Goal: Transaction & Acquisition: Purchase product/service

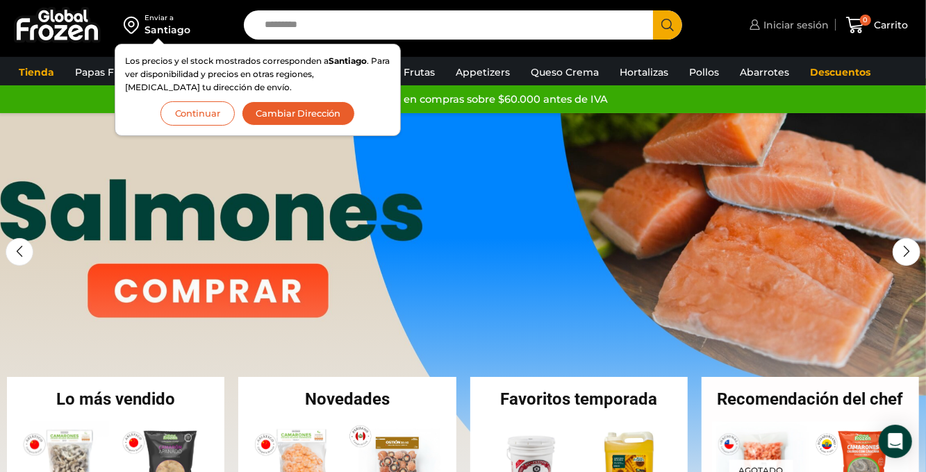
click at [555, 25] on span "Iniciar sesión" at bounding box center [794, 25] width 69 height 14
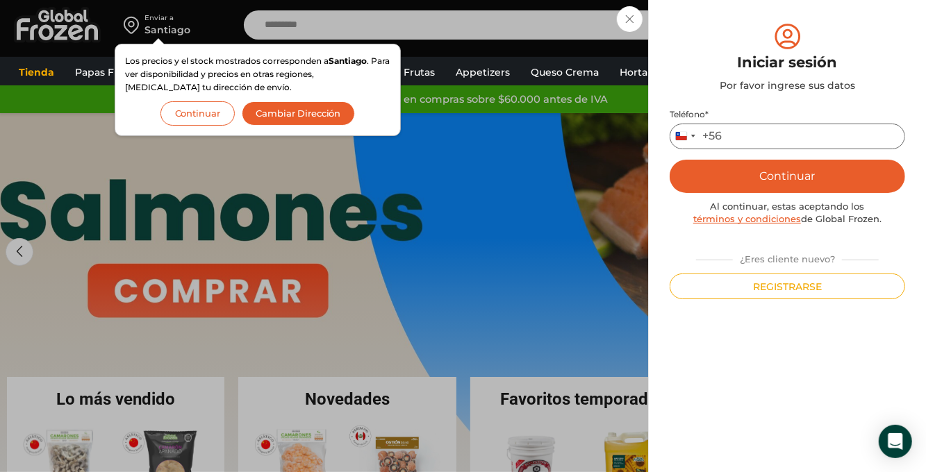
click at [555, 142] on input "Teléfono *" at bounding box center [786, 137] width 235 height 26
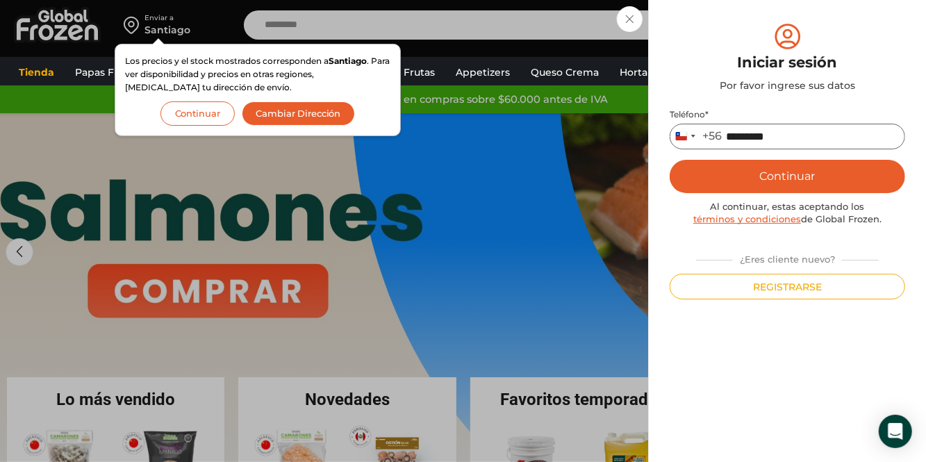
type input "*********"
click at [555, 182] on button "Continuar" at bounding box center [786, 176] width 235 height 33
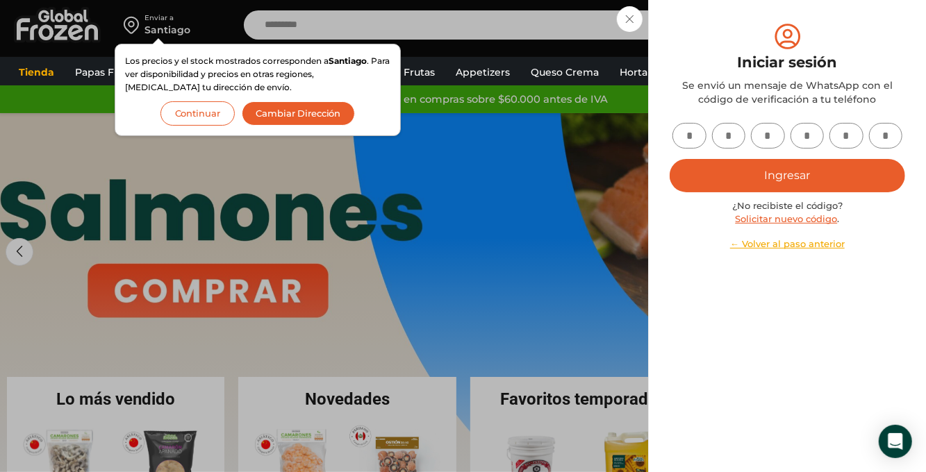
click at [555, 137] on input "text" at bounding box center [689, 136] width 34 height 26
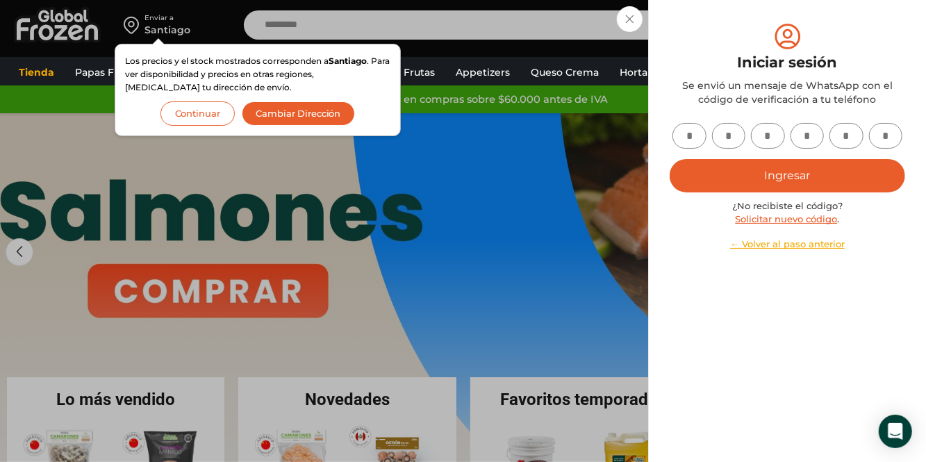
type input "*"
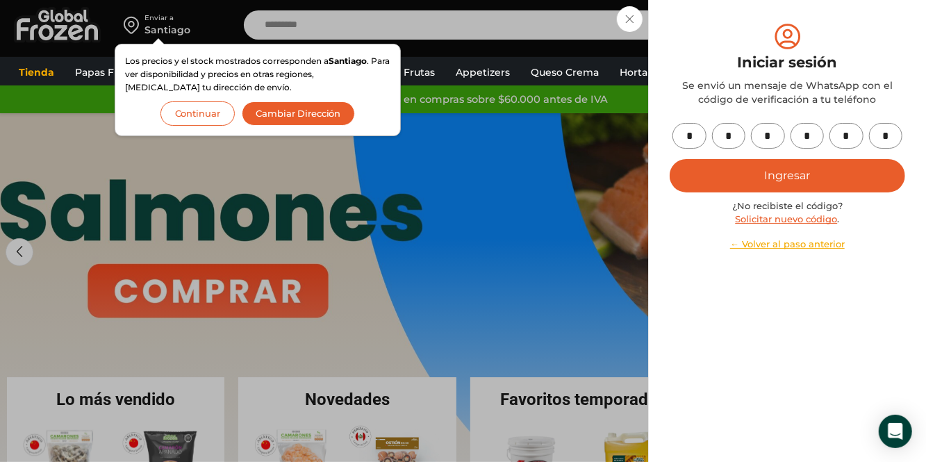
type input "*"
click at [555, 172] on button "Ingresar" at bounding box center [786, 175] width 235 height 33
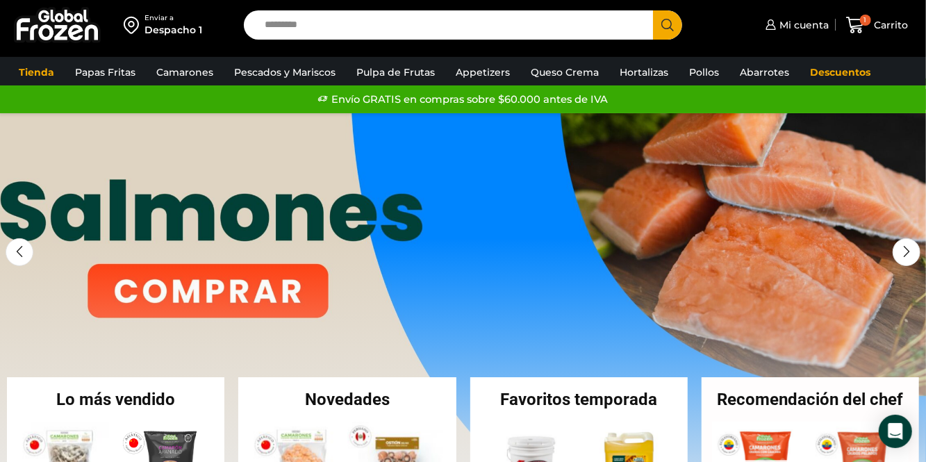
click at [717, 28] on div "Mi cuenta Mi cuenta Mi perfil Pedidos Descargas Estado de Cuenta Coupons Direcc…" at bounding box center [807, 25] width 216 height 33
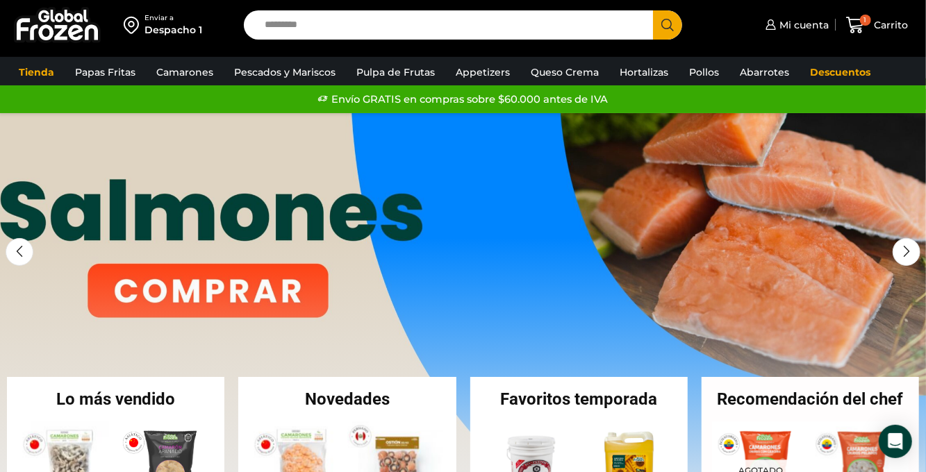
click at [328, 75] on link "Pescados y Mariscos" at bounding box center [284, 72] width 115 height 26
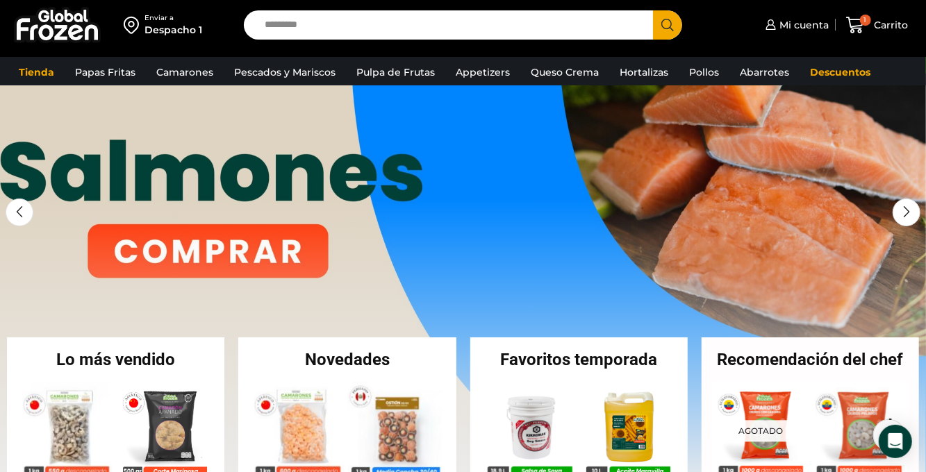
scroll to position [47, 0]
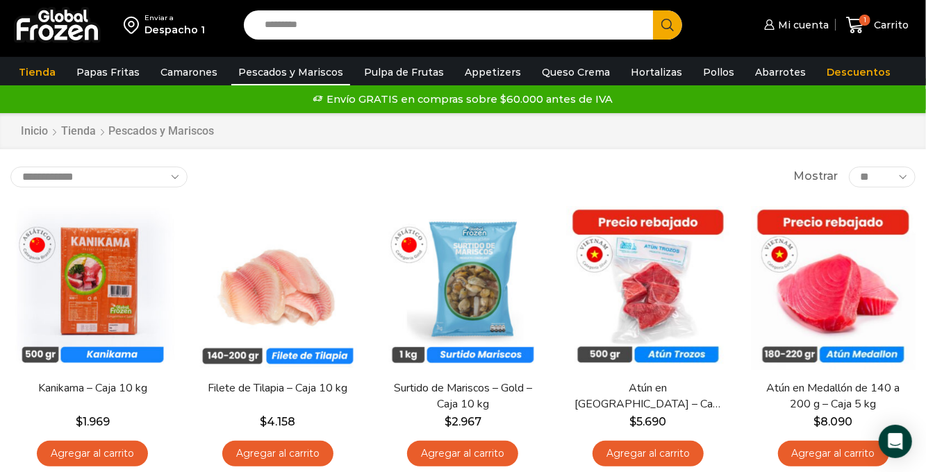
click at [306, 74] on link "Pescados y Mariscos" at bounding box center [290, 72] width 119 height 26
click at [0, 0] on link "Salmón" at bounding box center [0, 0] width 0 height 0
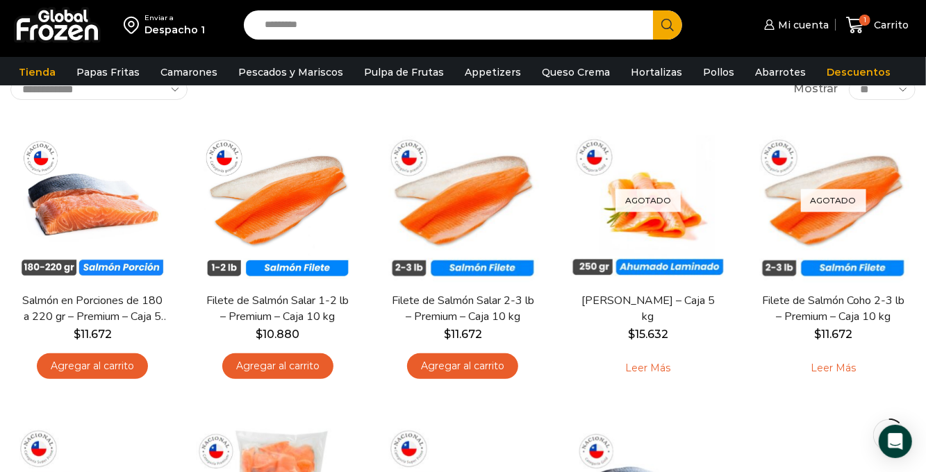
scroll to position [112, 0]
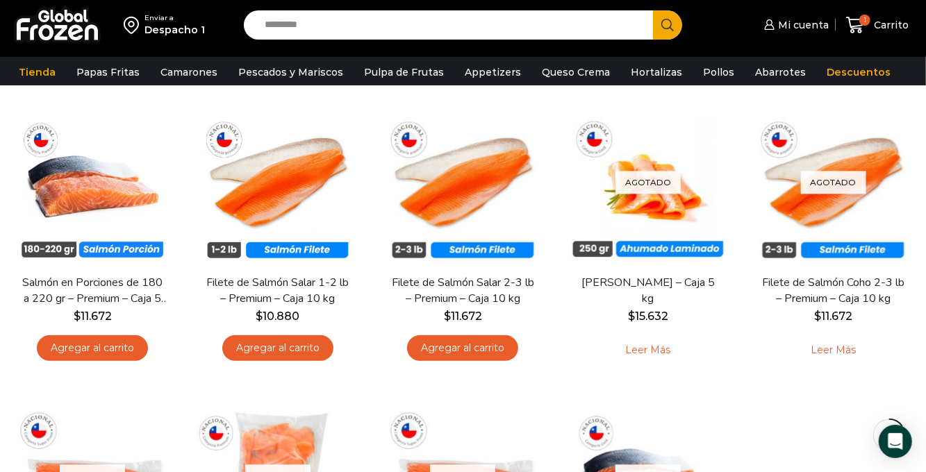
click at [291, 344] on link "Agregar al carrito" at bounding box center [277, 348] width 111 height 26
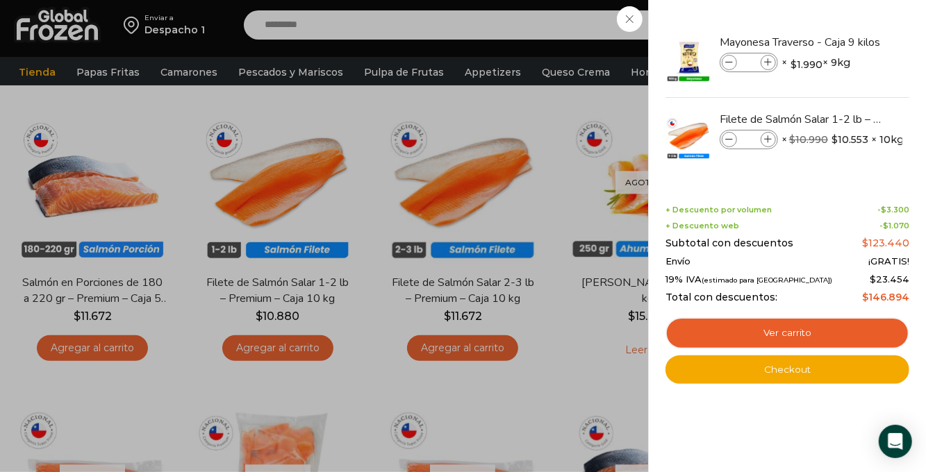
click at [756, 140] on input "*" at bounding box center [748, 139] width 21 height 15
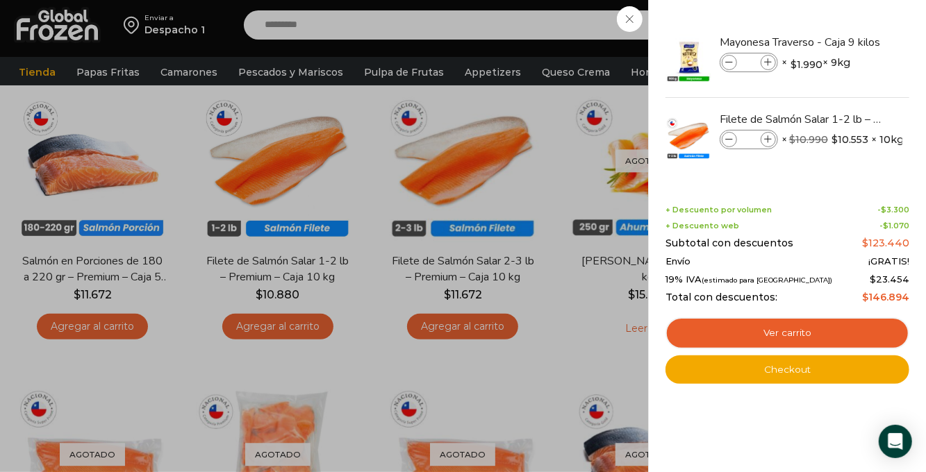
scroll to position [179, 0]
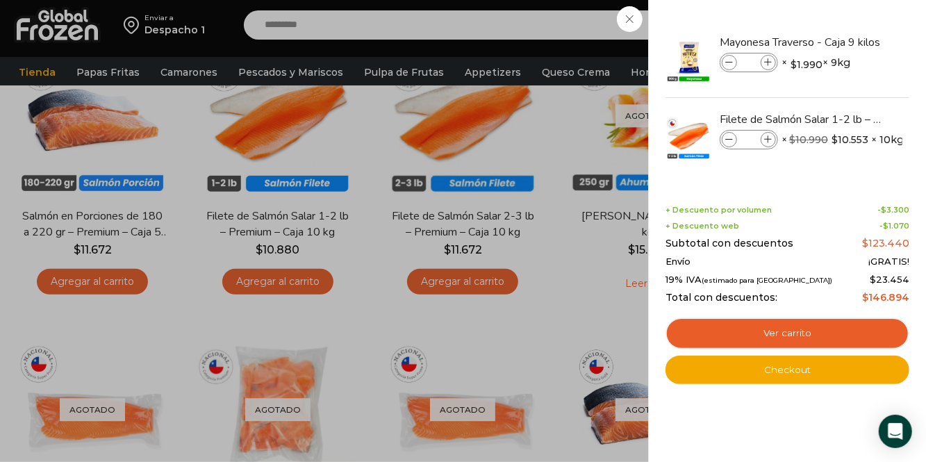
click at [767, 139] on icon at bounding box center [769, 140] width 8 height 8
type input "*"
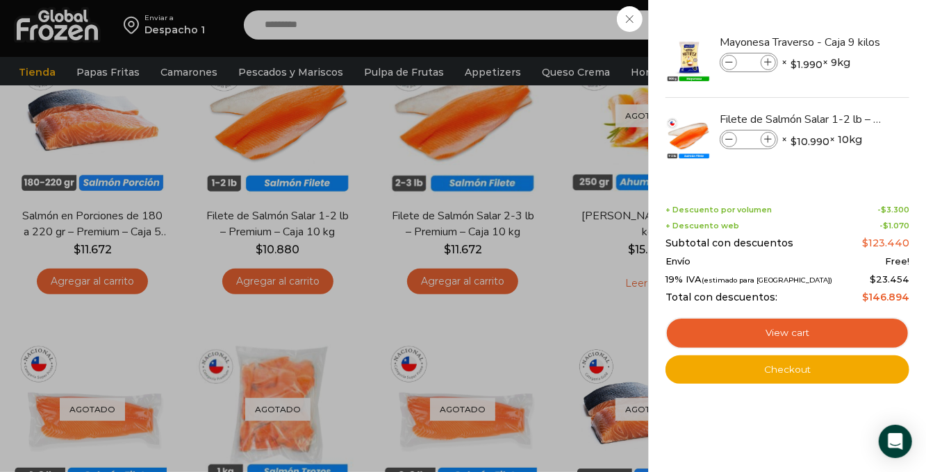
click at [893, 54] on div "Mayonesa Traverso - Caja 9 kilos quantity * × $ 1.990 × 9kg 1 × $ 1.990 × 9kg S…" at bounding box center [810, 63] width 183 height 23
click at [898, 36] on h4 "Mayonesa Traverso - Caja 9 kilos" at bounding box center [810, 42] width 183 height 15
click at [842, 40] on div "3 Carrito 3 3 Shopping Cart *" at bounding box center [876, 25] width 69 height 33
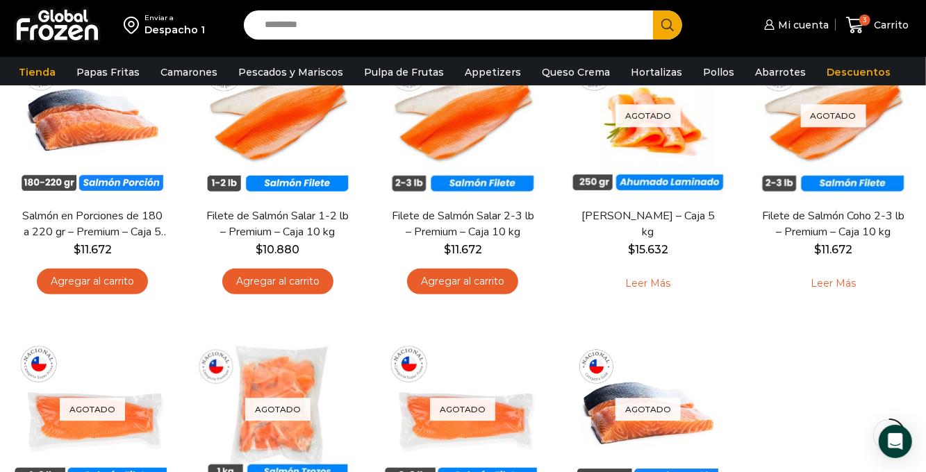
click at [794, 28] on span "Mi cuenta" at bounding box center [801, 25] width 54 height 14
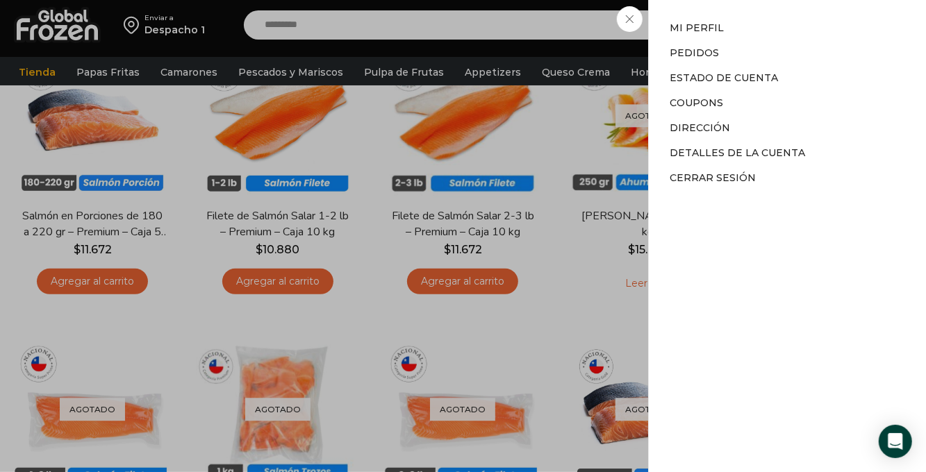
click at [699, 56] on link "Pedidos" at bounding box center [693, 53] width 49 height 12
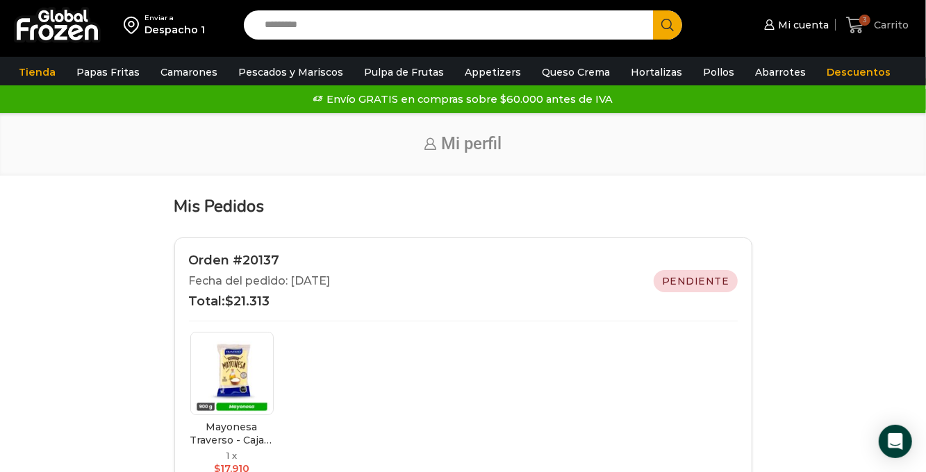
click at [874, 33] on span "3 Carrito" at bounding box center [877, 25] width 62 height 19
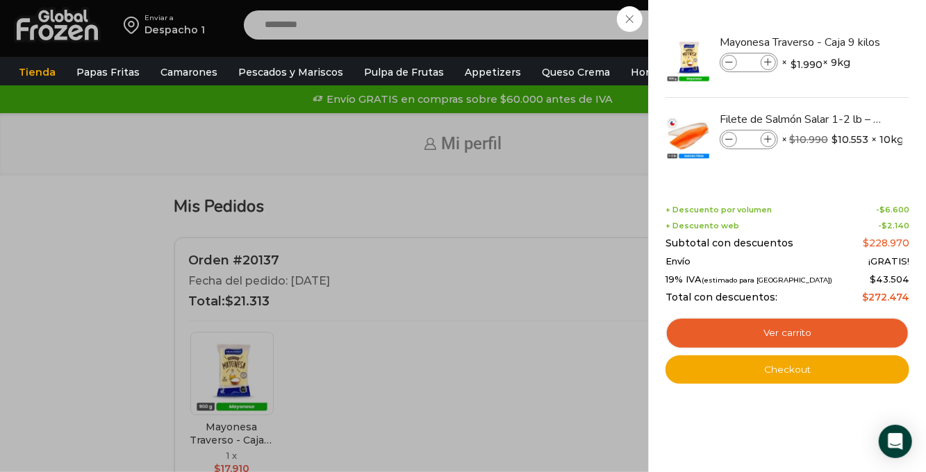
click at [894, 56] on div "Mayonesa Traverso - Caja 9 kilos cantidad * × $ 1.990 × 9kg 1 × $ 1.990 × 9kg S…" at bounding box center [810, 63] width 183 height 23
click at [893, 42] on img "Eliminar Mayonesa Traverso - Caja 9 kilos del carrito" at bounding box center [900, 42] width 16 height 16
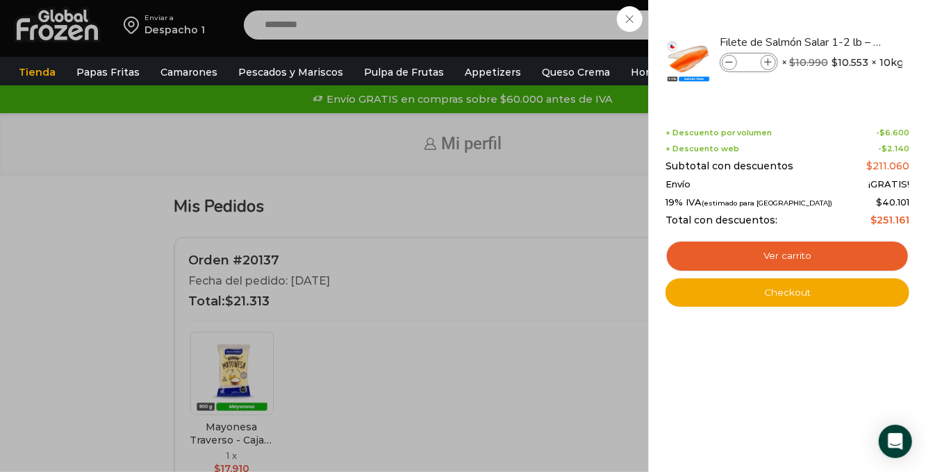
click at [833, 287] on link "Checkout" at bounding box center [787, 292] width 244 height 29
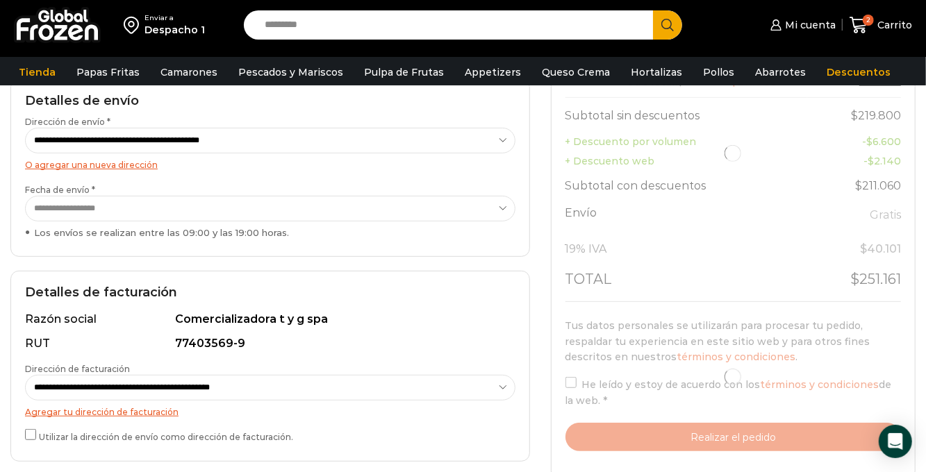
select select "*"
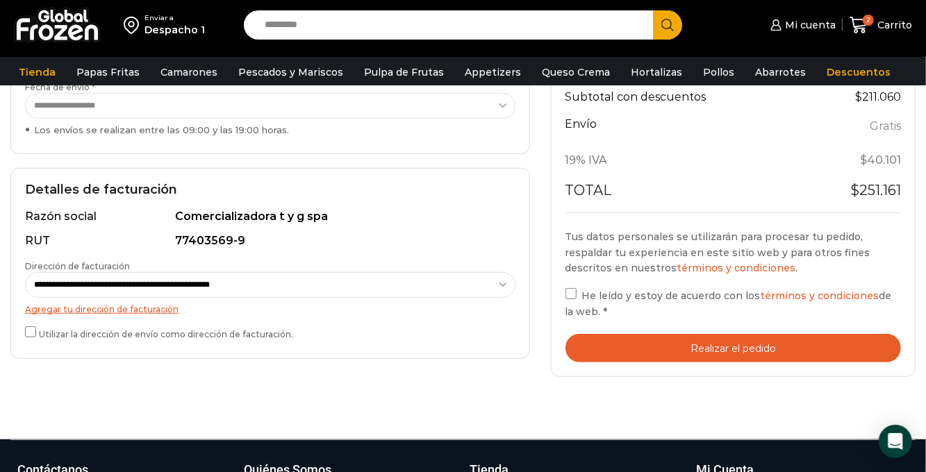
scroll to position [351, 0]
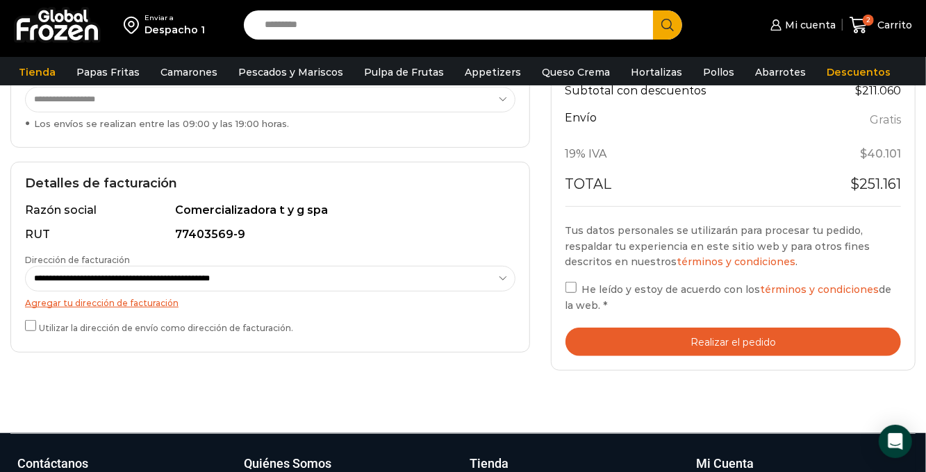
click at [628, 339] on button "Realizar el pedido" at bounding box center [733, 342] width 336 height 28
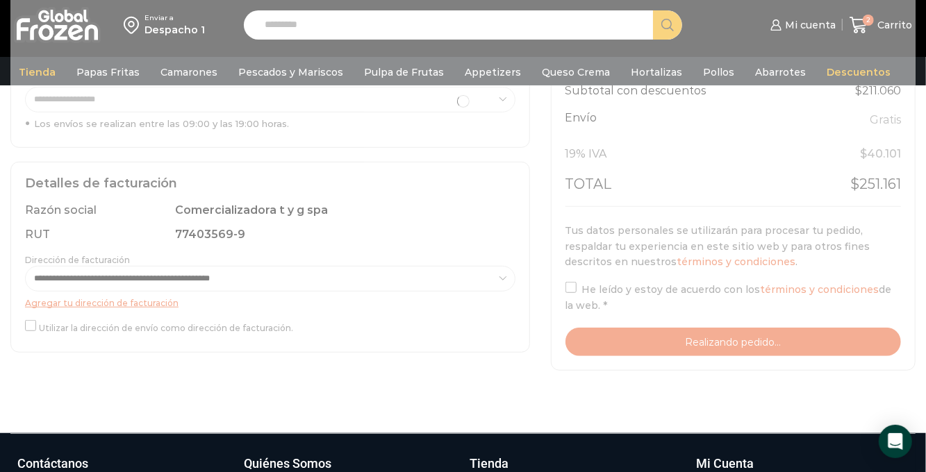
scroll to position [417, 0]
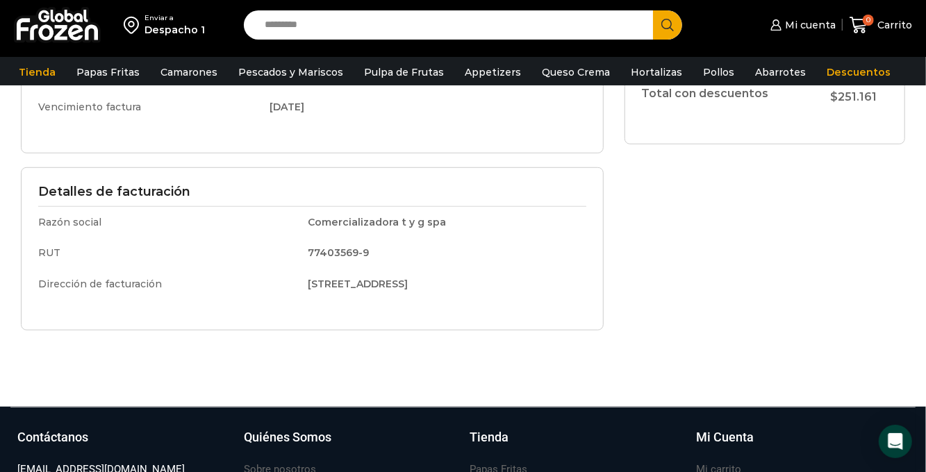
scroll to position [403, 0]
